Goal: Navigation & Orientation: Find specific page/section

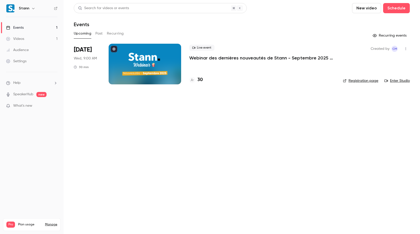
click at [194, 104] on main "Search for videos or events New video Schedule Events Upcoming Past Recurring R…" at bounding box center [242, 117] width 357 height 234
click at [160, 51] on div at bounding box center [145, 64] width 73 height 41
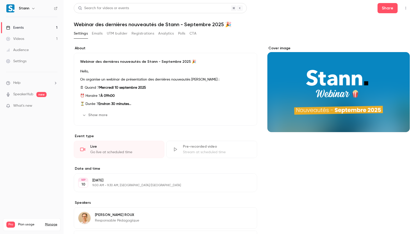
click at [405, 8] on button "button" at bounding box center [406, 8] width 8 height 8
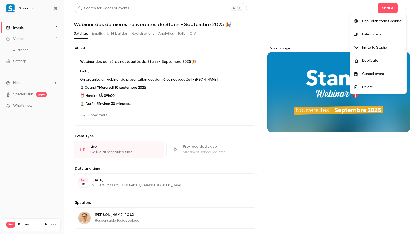
drag, startPoint x: 275, startPoint y: 32, endPoint x: 294, endPoint y: 30, distance: 18.2
click at [275, 32] on div at bounding box center [210, 117] width 420 height 234
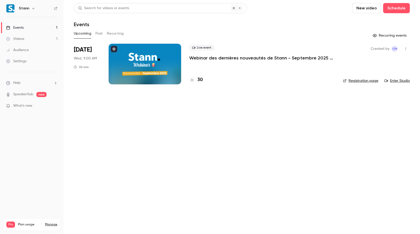
click at [368, 80] on link "Registration page" at bounding box center [360, 80] width 35 height 5
